Goal: Task Accomplishment & Management: Complete application form

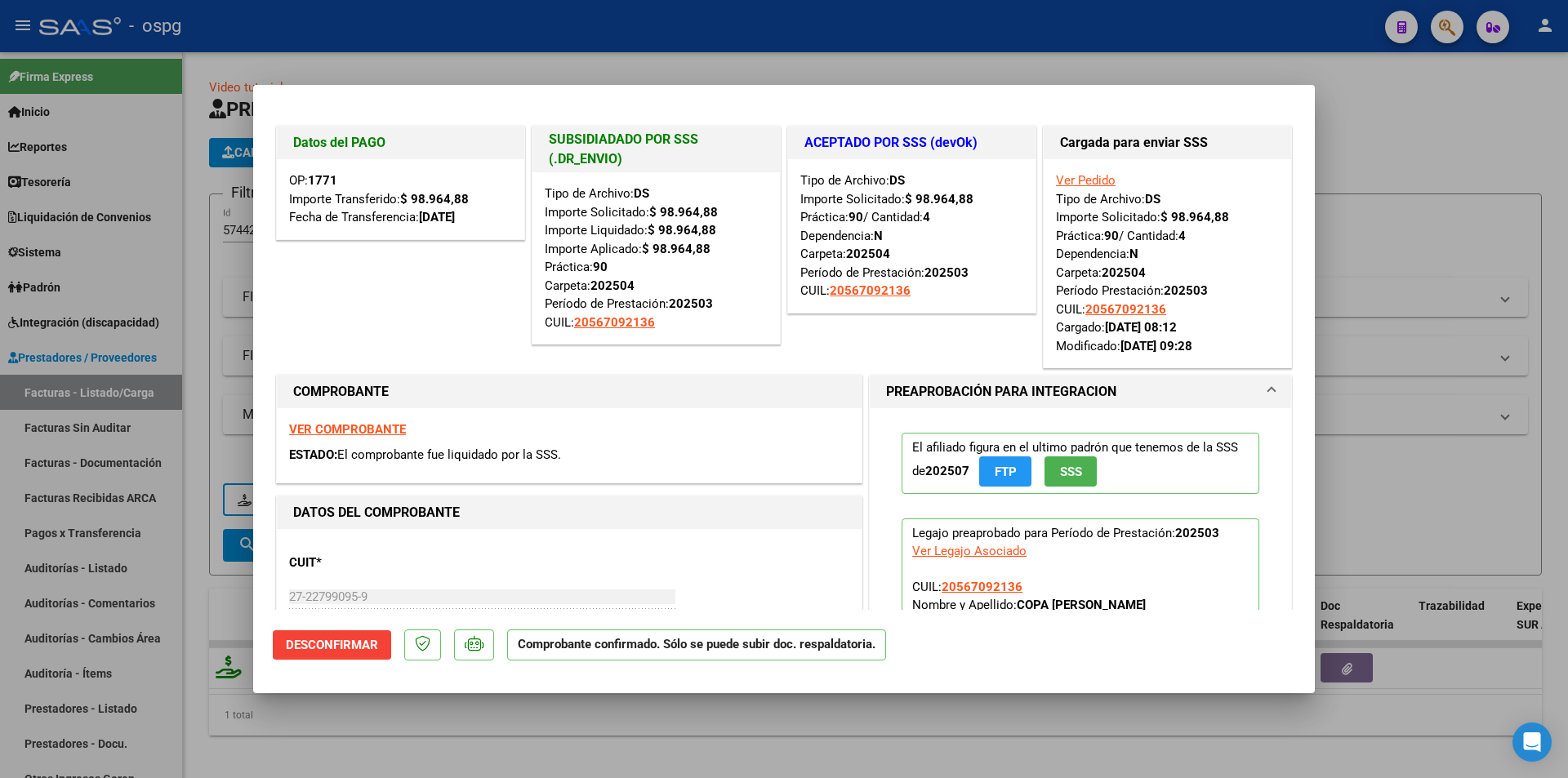
click at [1120, 67] on div at bounding box center [784, 389] width 1568 height 778
type input "$ 0,00"
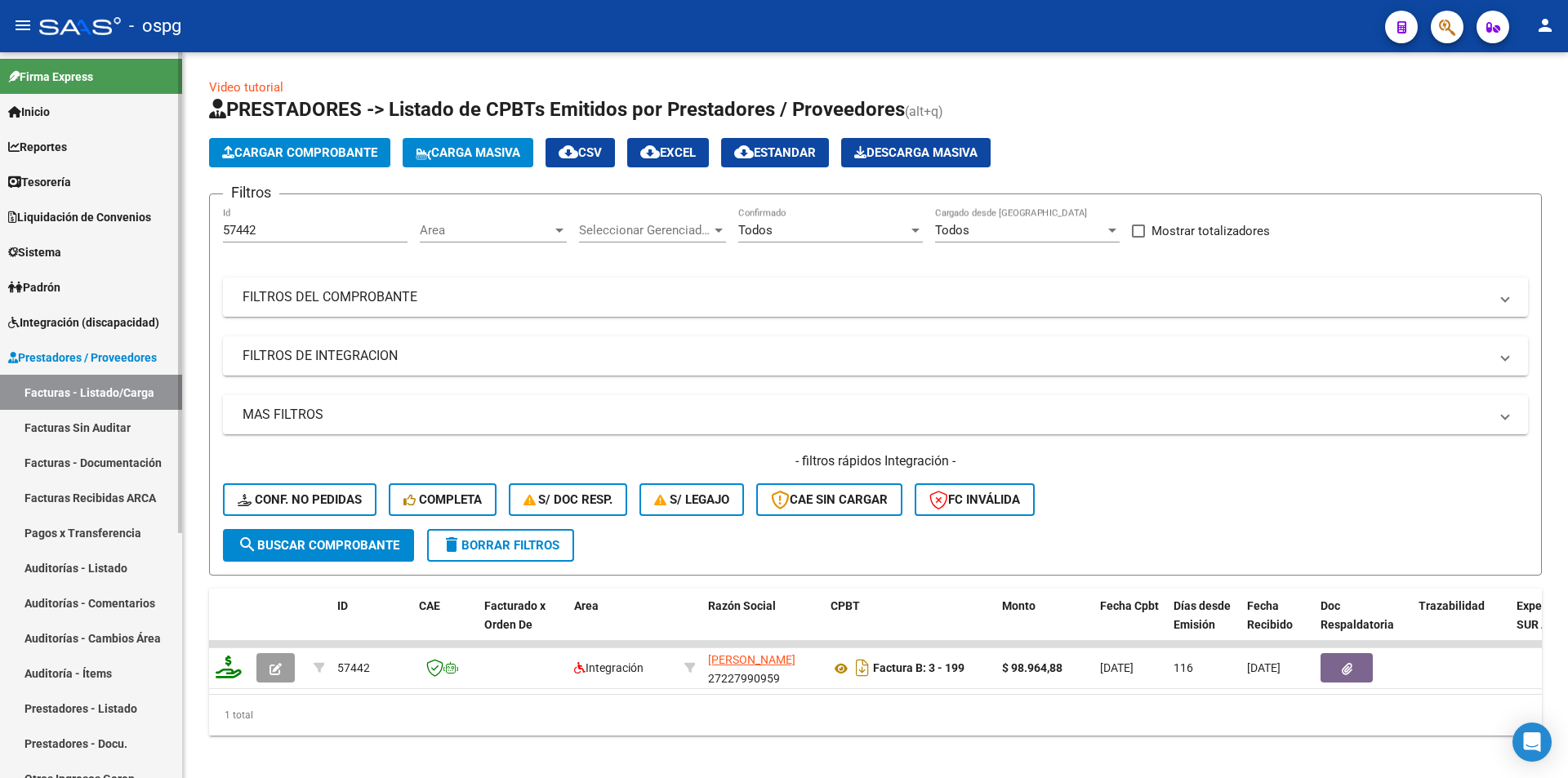
click at [139, 403] on link "Facturas - Listado/Carga" at bounding box center [90, 392] width 182 height 35
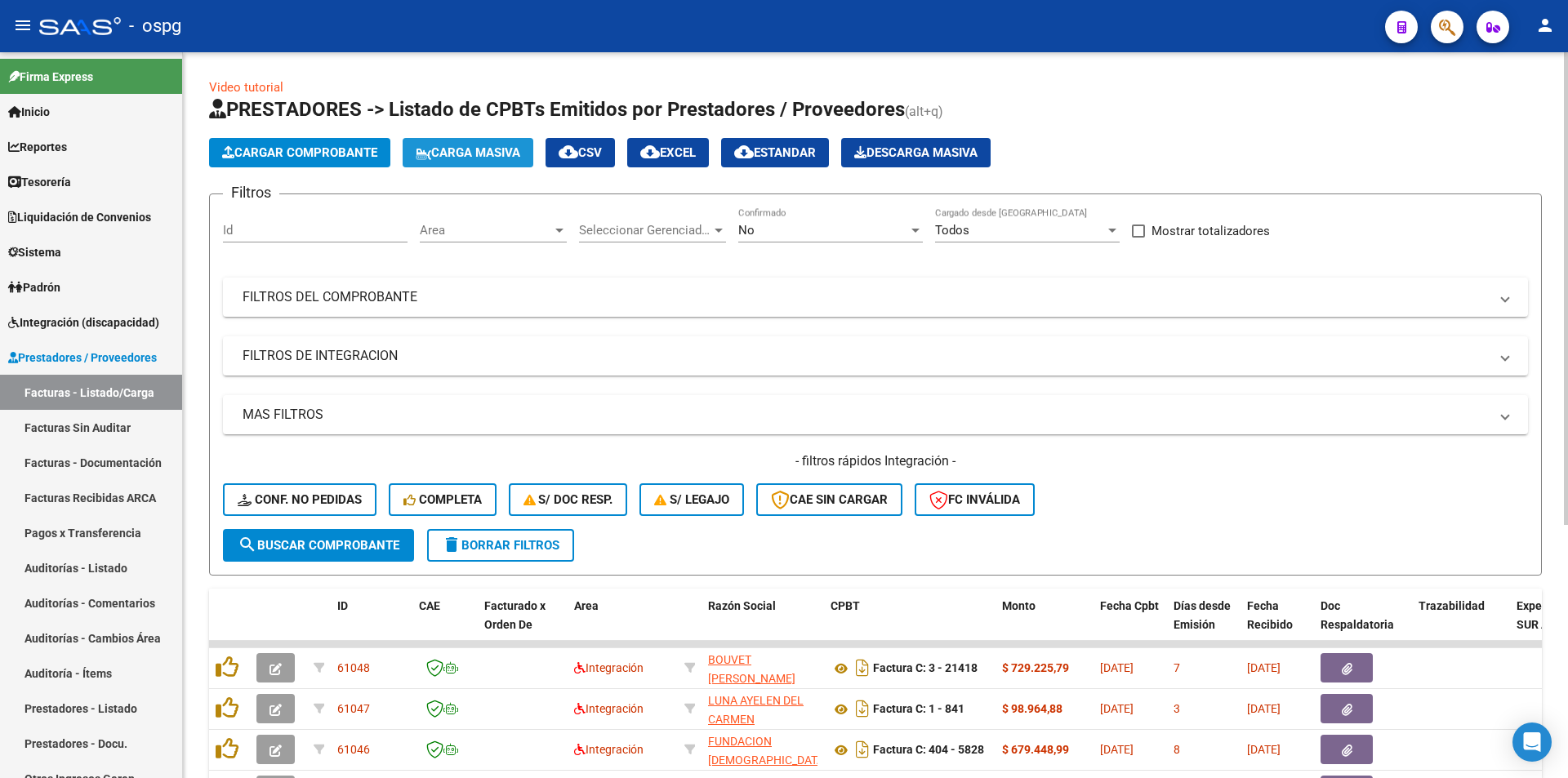
click at [463, 162] on button "Carga Masiva" at bounding box center [468, 152] width 131 height 30
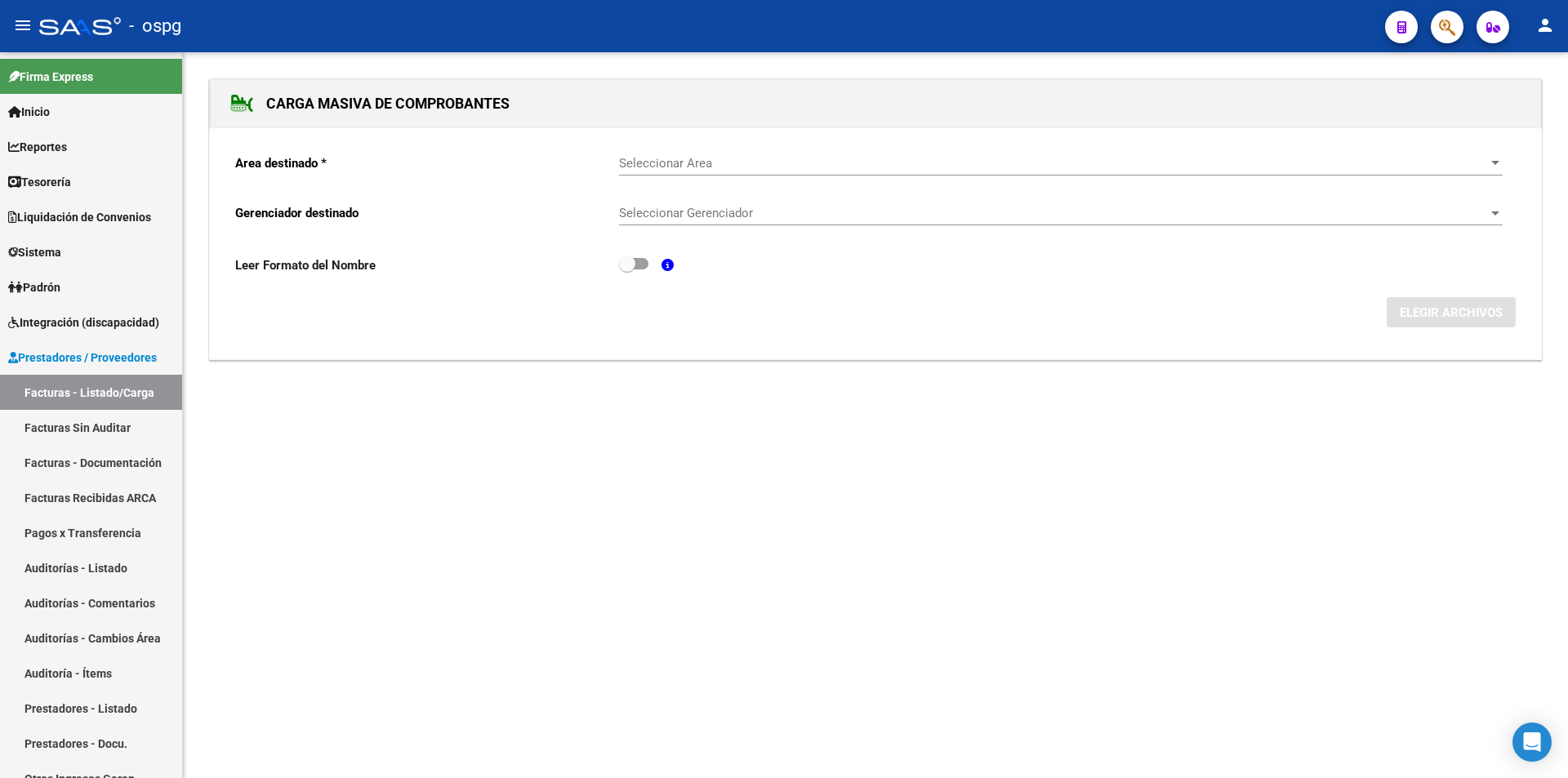
click at [698, 152] on div "Seleccionar Area Seleccionar Area" at bounding box center [1060, 158] width 884 height 35
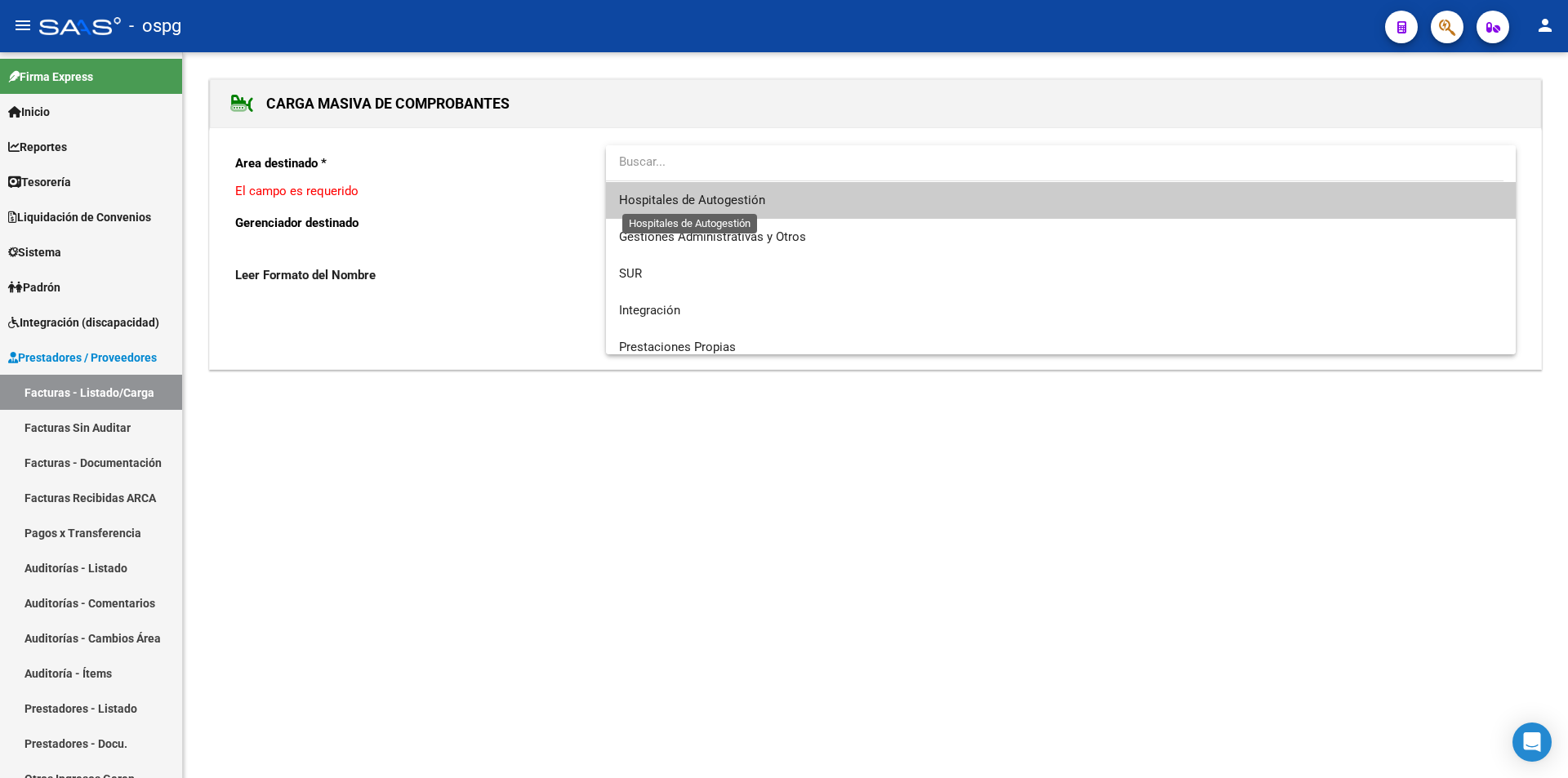
click at [718, 205] on span "Hospitales de Autogestión" at bounding box center [692, 200] width 146 height 15
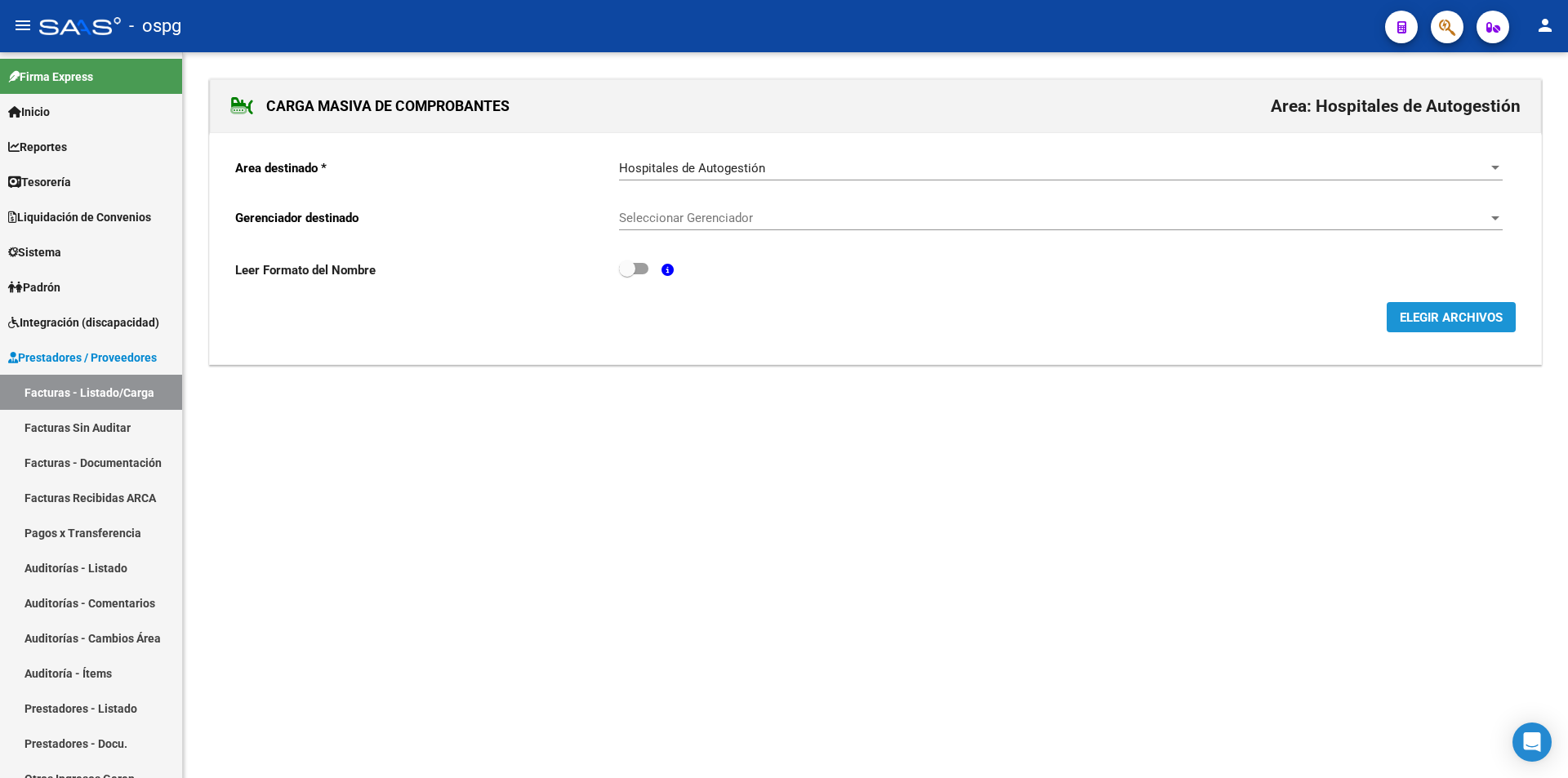
click at [1442, 312] on span "ELEGIR ARCHIVOS" at bounding box center [1451, 317] width 103 height 15
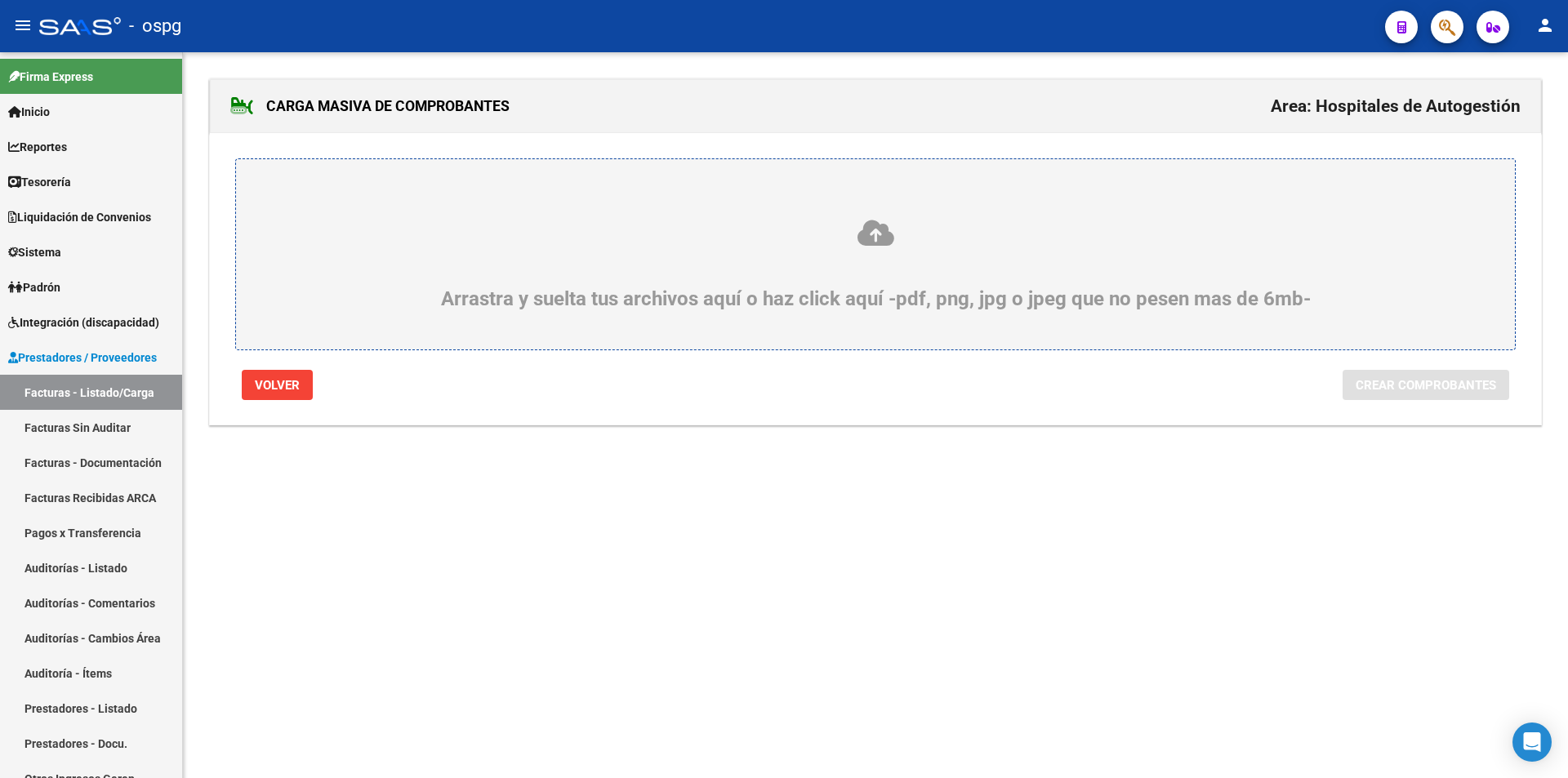
click at [788, 282] on div "Arrastra y suelta tus archivos aquí o haz click aquí -pdf, png, jpg o jpeg que …" at bounding box center [875, 264] width 1200 height 92
click at [0, 0] on input "Arrastra y suelta tus archivos aquí o haz click aquí -pdf, png, jpg o jpeg que …" at bounding box center [0, 0] width 0 height 0
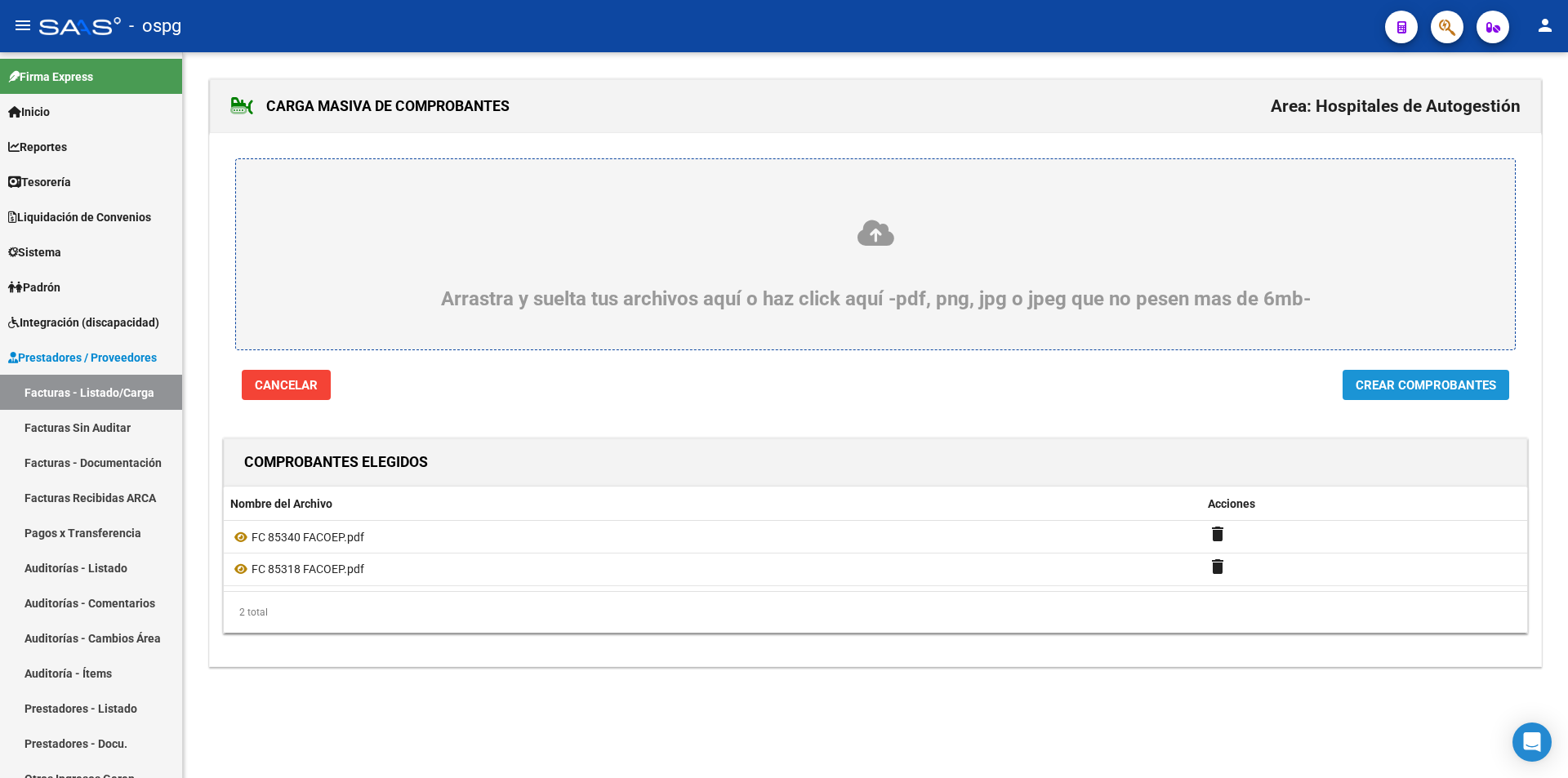
click at [1417, 380] on span "Crear Comprobantes" at bounding box center [1426, 386] width 140 height 15
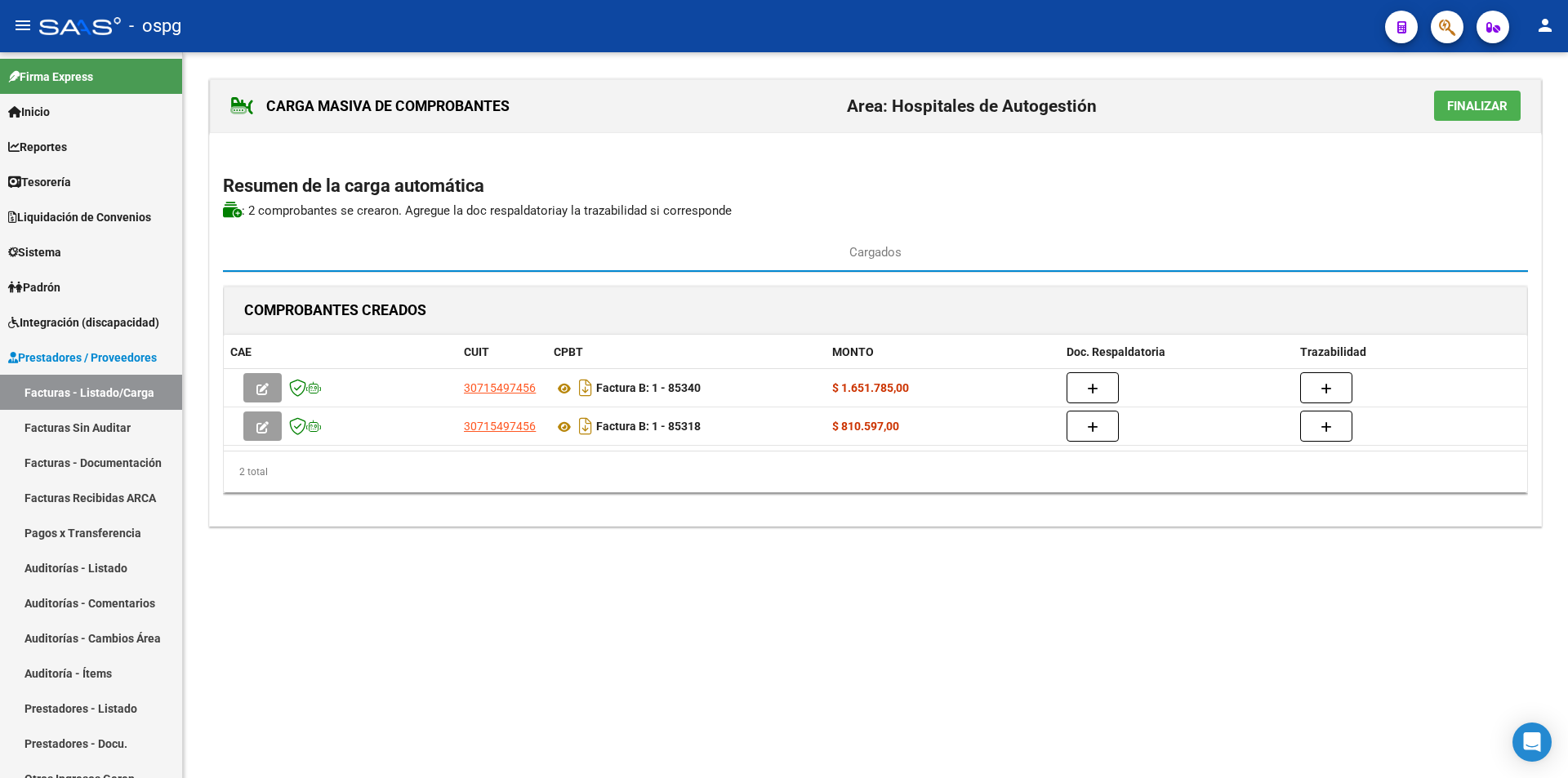
click at [1468, 111] on span "Finalizar" at bounding box center [1477, 106] width 60 height 15
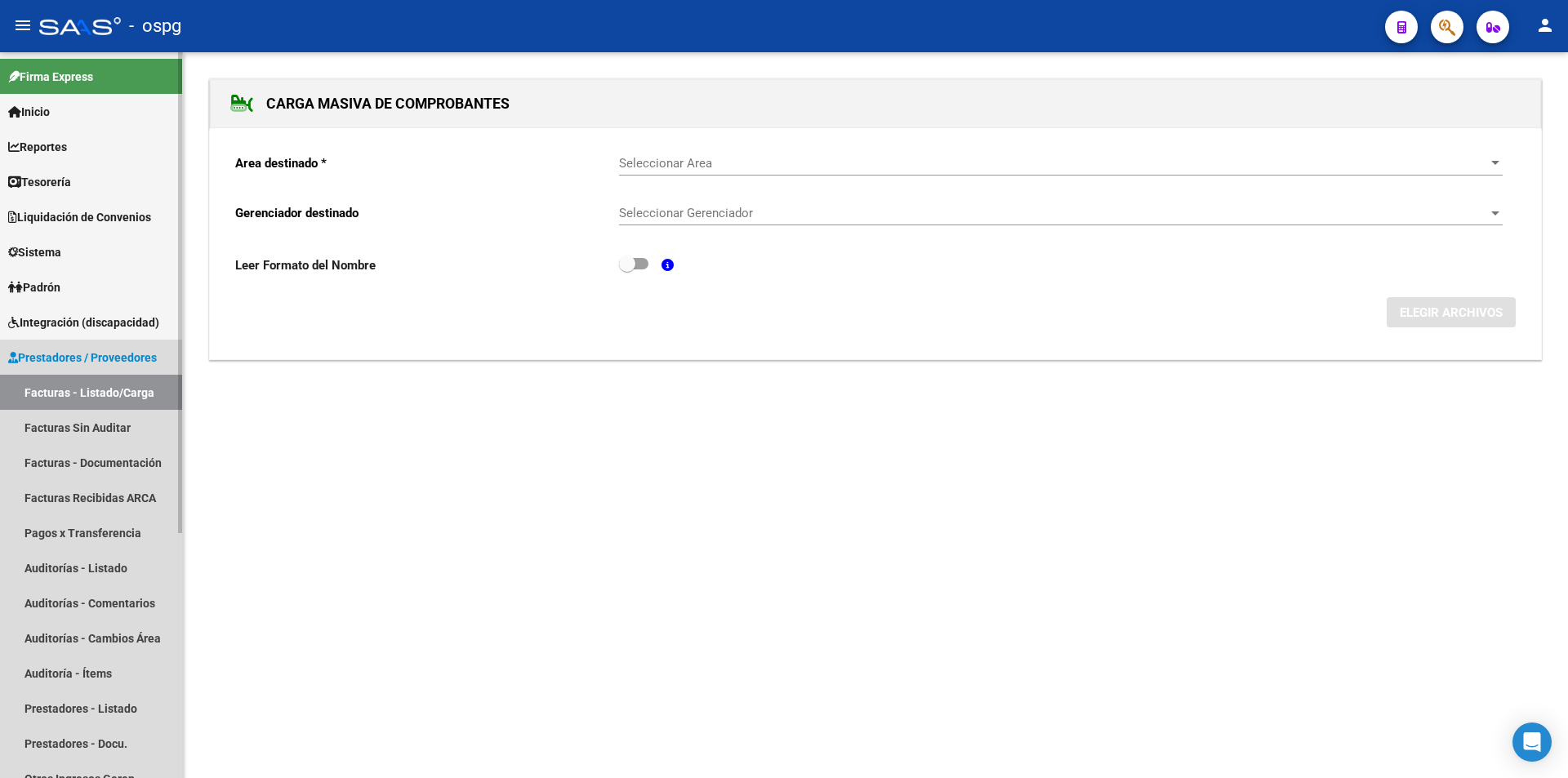
click at [74, 388] on link "Facturas - Listado/Carga" at bounding box center [90, 392] width 182 height 35
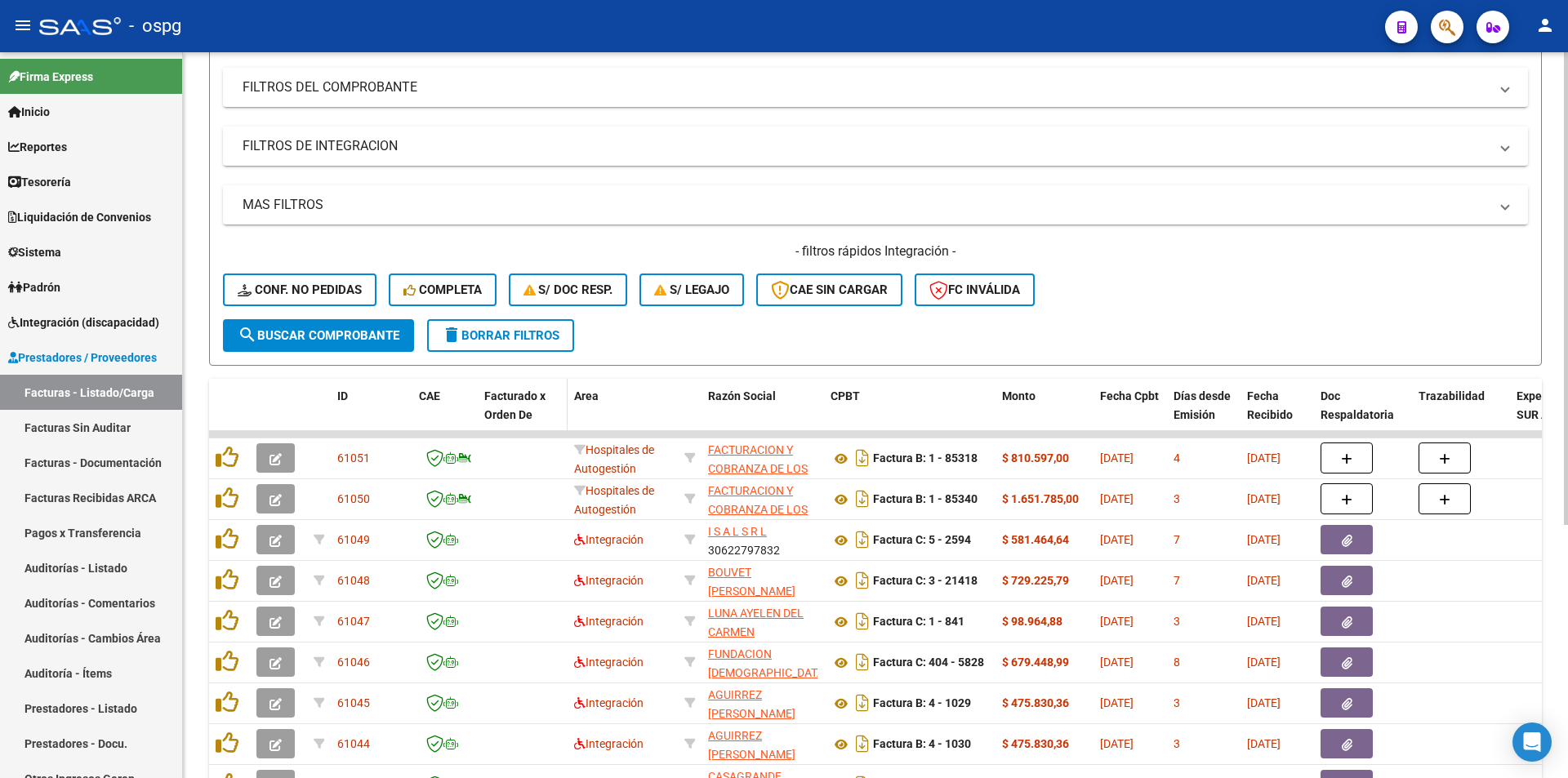
scroll to position [245, 0]
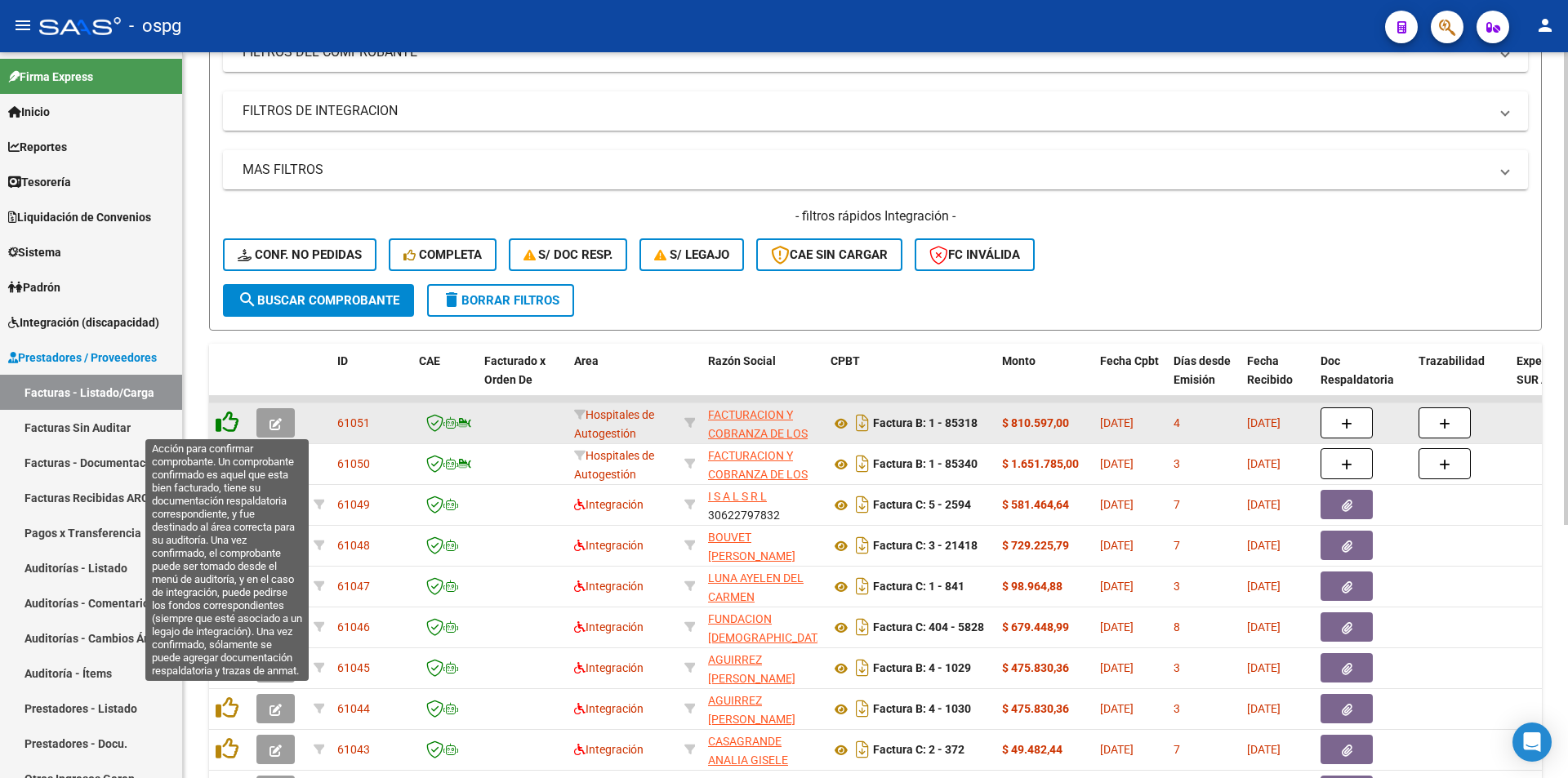
click at [232, 427] on icon at bounding box center [226, 422] width 23 height 23
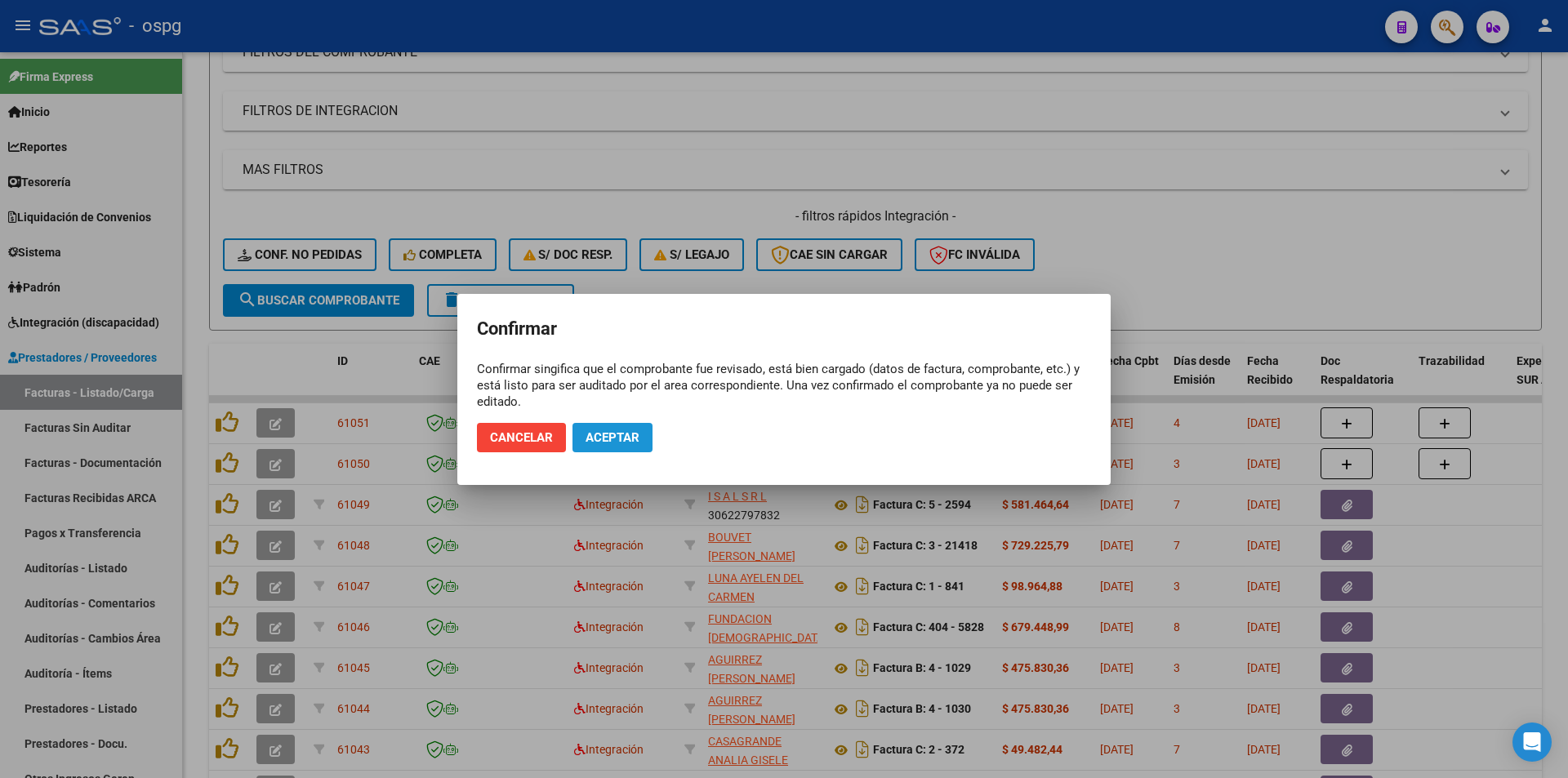
click at [630, 432] on span "Aceptar" at bounding box center [612, 437] width 54 height 15
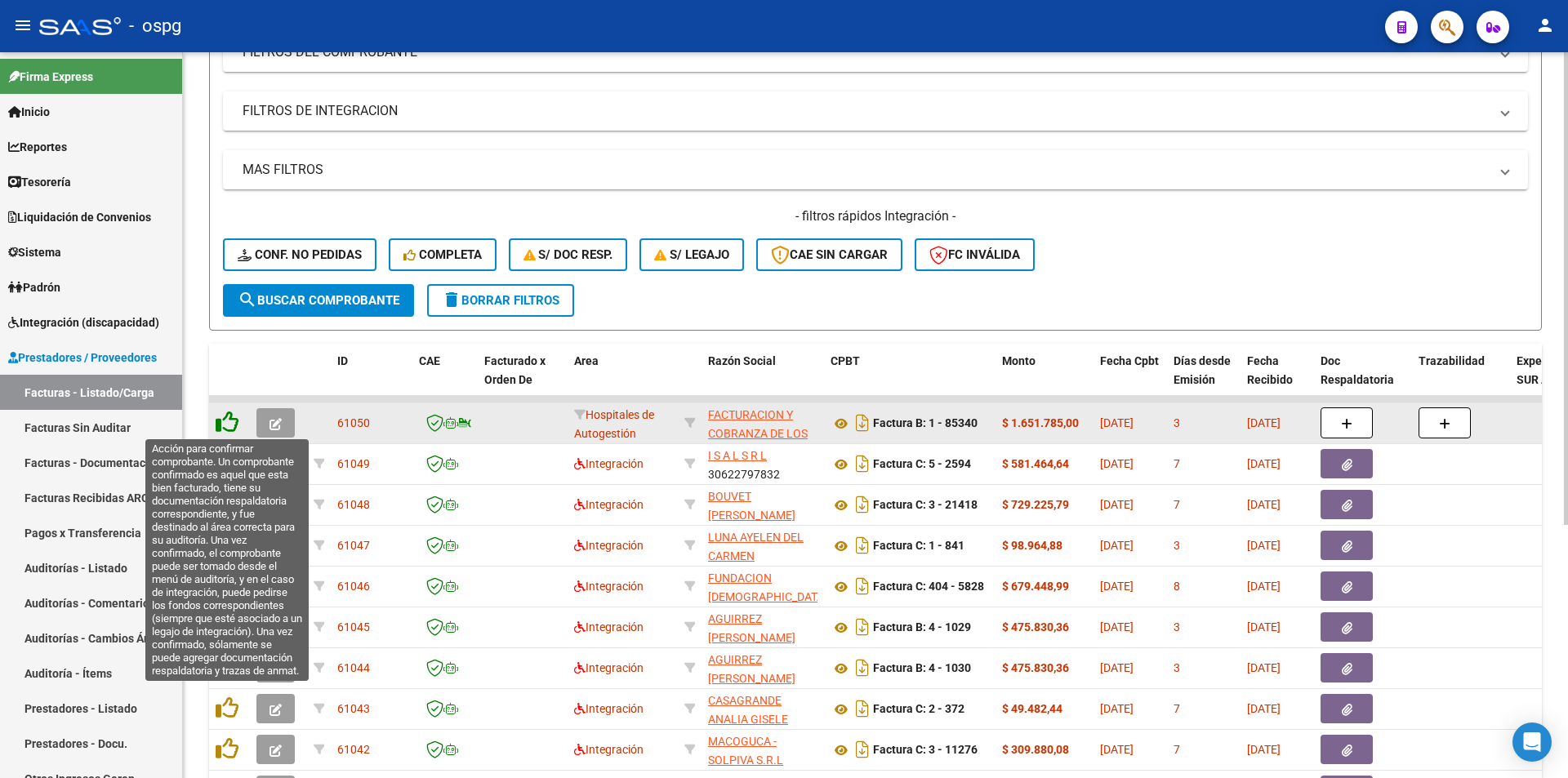
click at [223, 425] on icon at bounding box center [226, 422] width 23 height 23
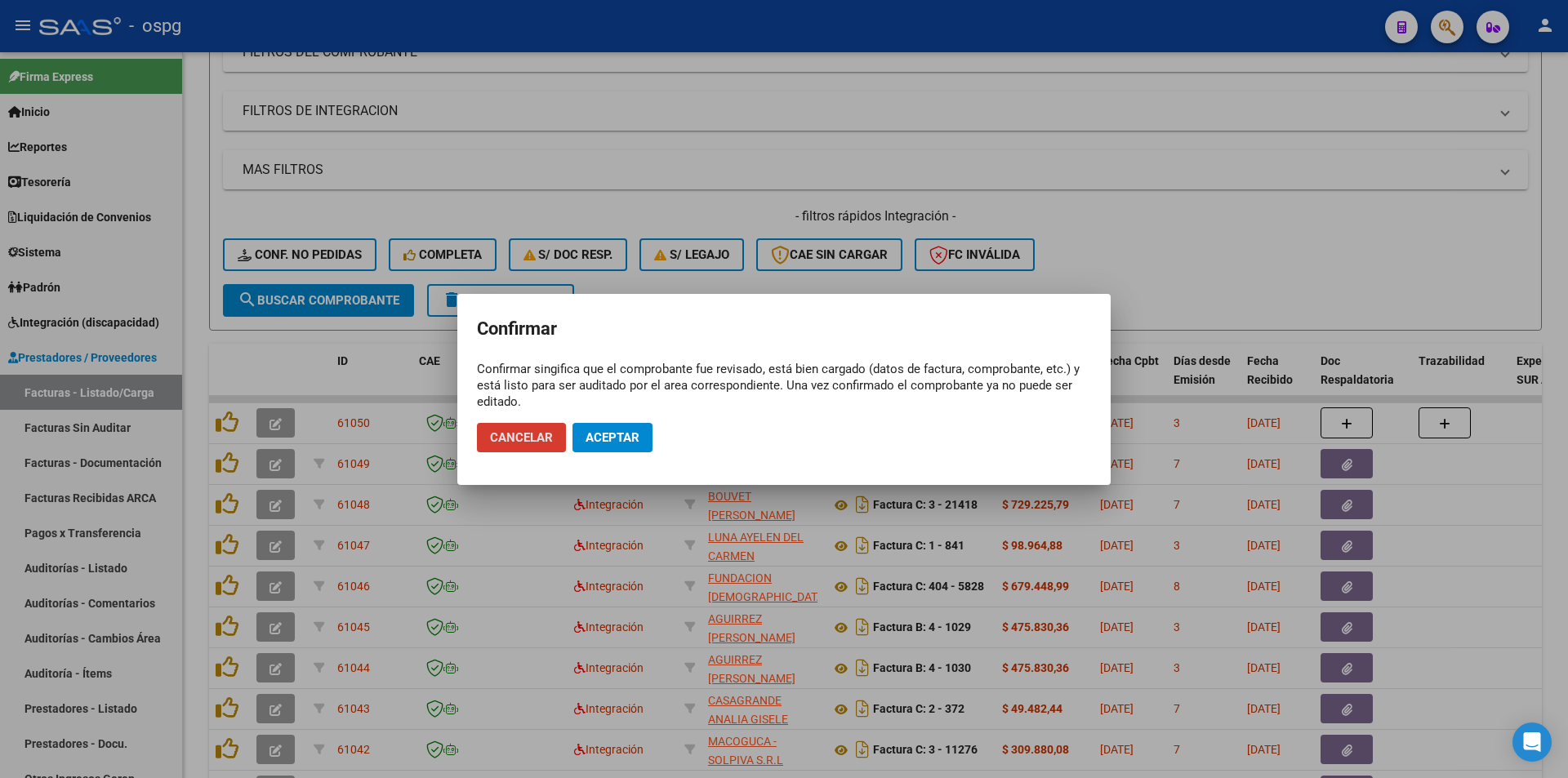
click at [592, 437] on span "Aceptar" at bounding box center [612, 437] width 54 height 15
